Goal: Information Seeking & Learning: Learn about a topic

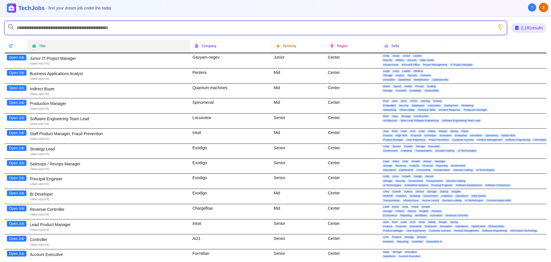
click at [68, 26] on input "text" at bounding box center [256, 28] width 503 height 14
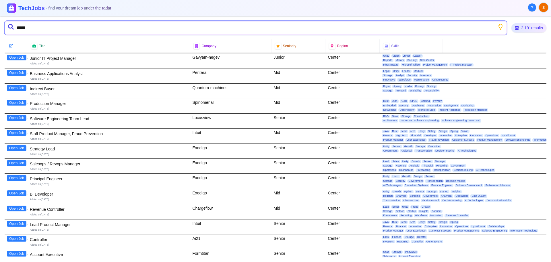
type input "******"
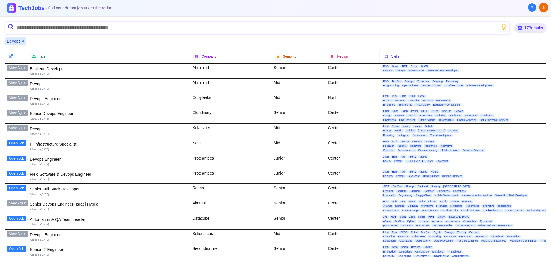
click at [19, 160] on button "Open Job" at bounding box center [17, 158] width 20 height 6
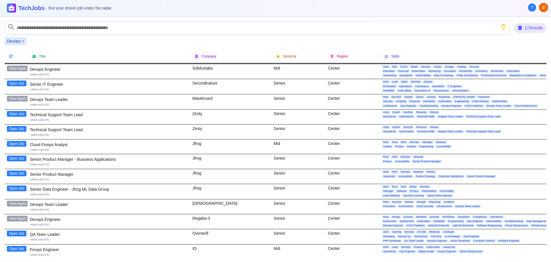
scroll to position [172, 0]
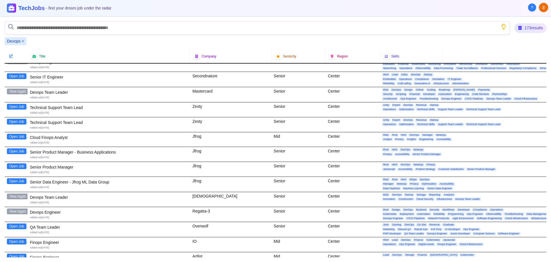
click at [21, 167] on button "Open Job" at bounding box center [17, 166] width 20 height 6
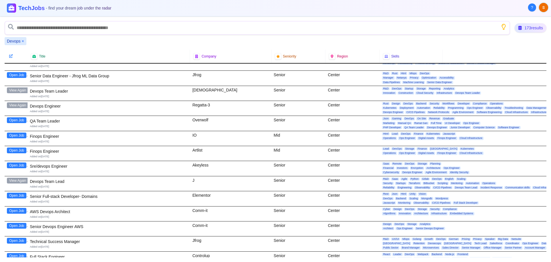
scroll to position [287, 0]
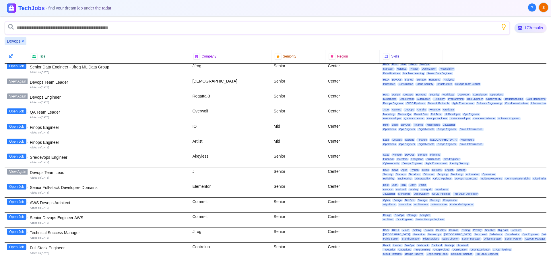
click at [13, 202] on button "Open Job" at bounding box center [17, 202] width 20 height 6
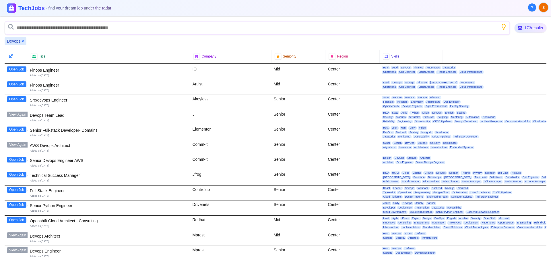
scroll to position [345, 0]
click at [20, 219] on button "Open Job" at bounding box center [17, 220] width 20 height 6
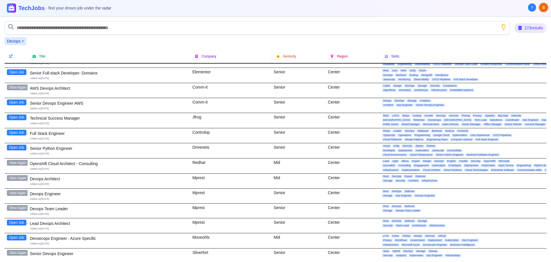
scroll to position [402, 0]
click at [16, 223] on button "Open Job" at bounding box center [17, 222] width 20 height 6
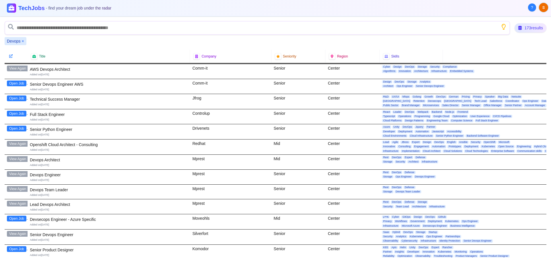
scroll to position [431, 0]
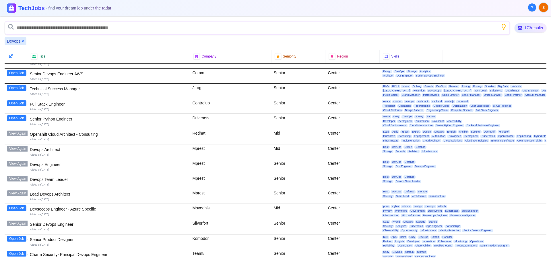
click at [17, 208] on button "Open Job" at bounding box center [17, 208] width 20 height 6
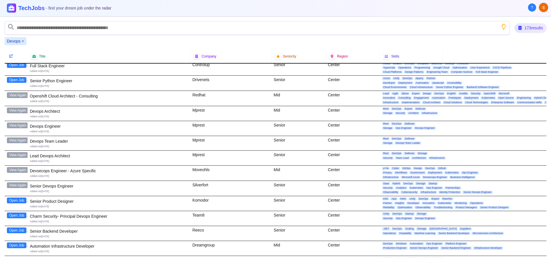
scroll to position [488, 0]
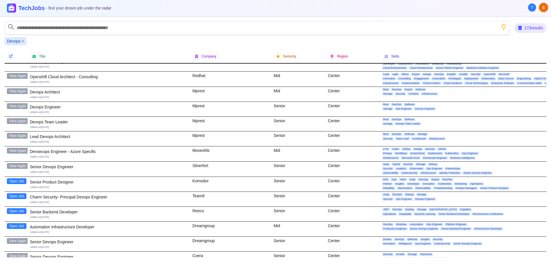
click at [23, 196] on button "Open Job" at bounding box center [17, 196] width 20 height 6
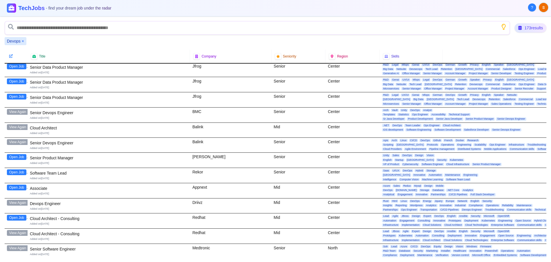
scroll to position [1178, 0]
click at [20, 216] on button "Open Job" at bounding box center [17, 217] width 20 height 6
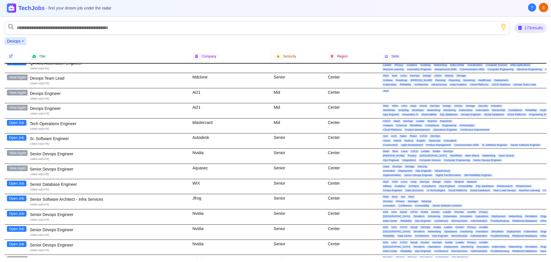
scroll to position [1379, 0]
click at [18, 200] on button "Open Job" at bounding box center [17, 198] width 20 height 6
click at [16, 215] on button "Open Job" at bounding box center [17, 213] width 20 height 6
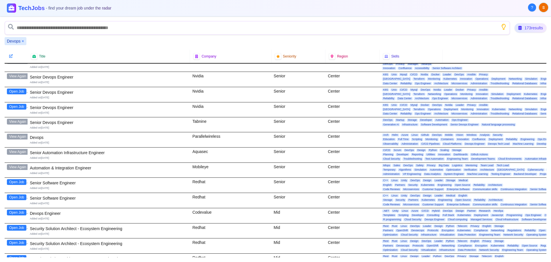
scroll to position [1522, 0]
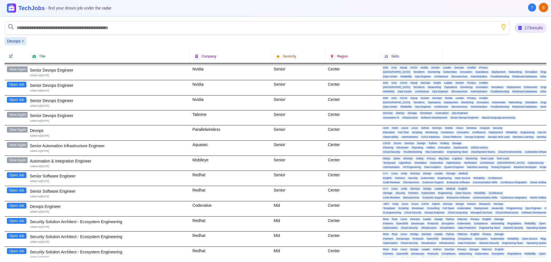
click at [15, 205] on button "Open Job" at bounding box center [17, 205] width 20 height 6
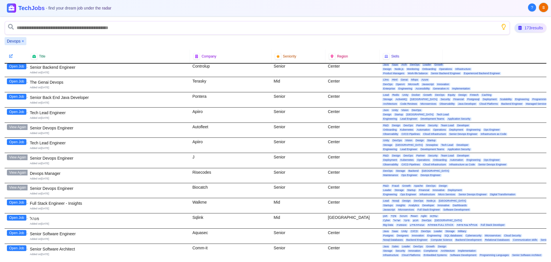
scroll to position [1809, 0]
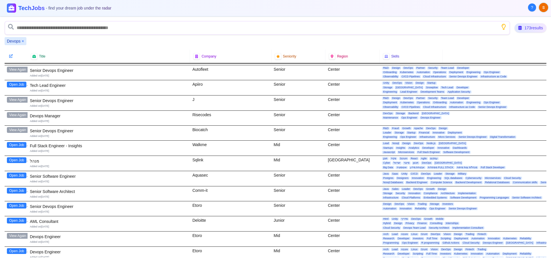
click at [13, 191] on button "Open Job" at bounding box center [17, 191] width 20 height 6
click at [17, 207] on button "Open Job" at bounding box center [17, 205] width 20 height 6
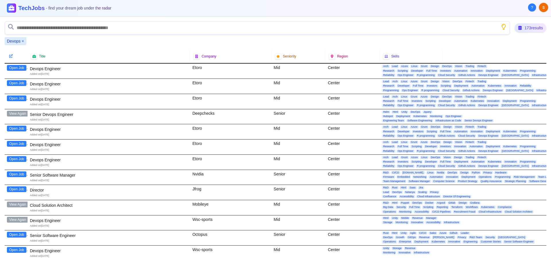
scroll to position [2097, 0]
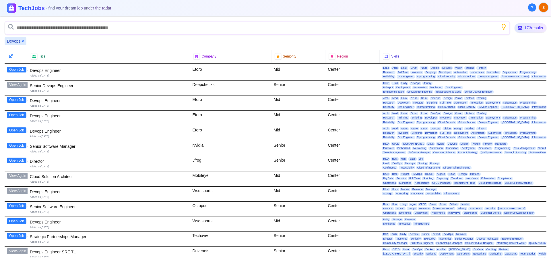
click at [12, 222] on button "Open Job" at bounding box center [17, 221] width 20 height 6
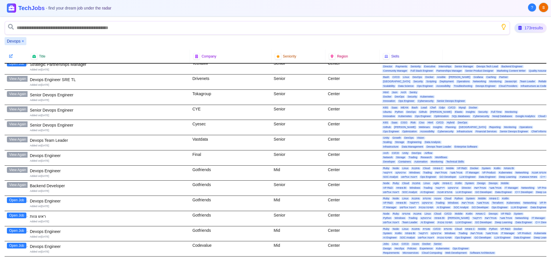
scroll to position [2269, 0]
click at [18, 200] on button "Open Job" at bounding box center [17, 200] width 20 height 6
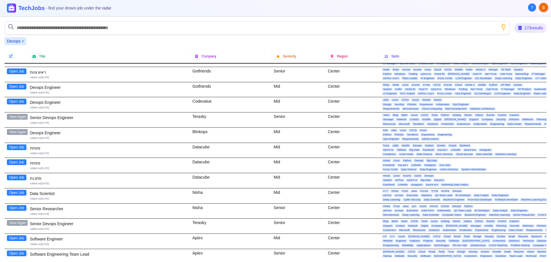
scroll to position [2433, 0]
